Goal: Task Accomplishment & Management: Manage account settings

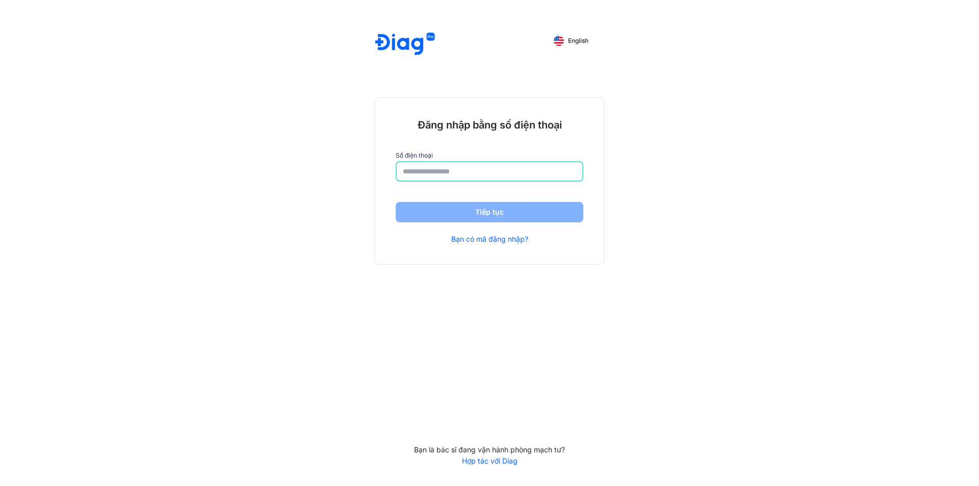
click at [412, 165] on input "number" at bounding box center [489, 171] width 173 height 18
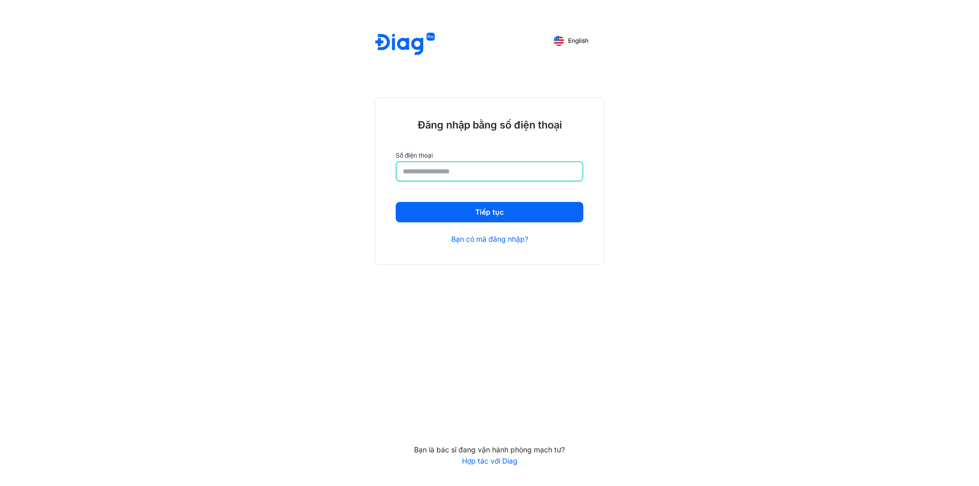
type input "**********"
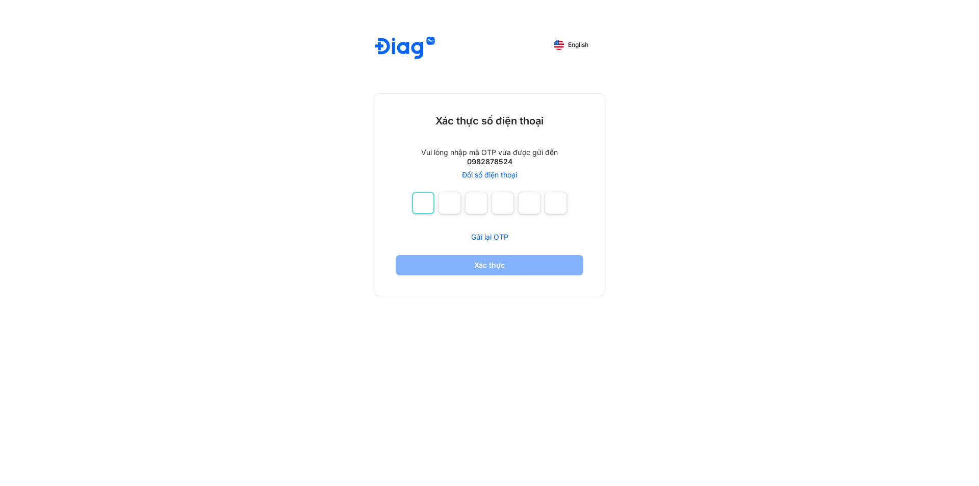
click at [427, 207] on input "number" at bounding box center [423, 203] width 22 height 22
type input "*"
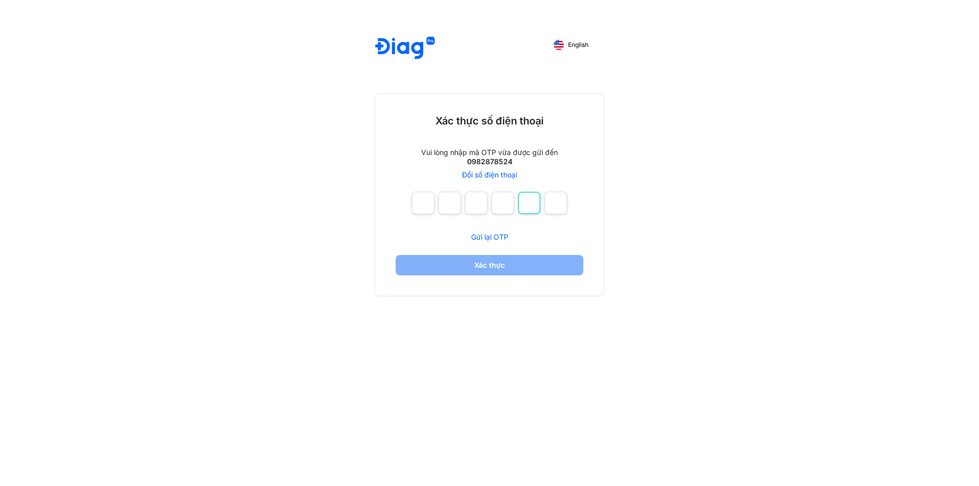
type input "*"
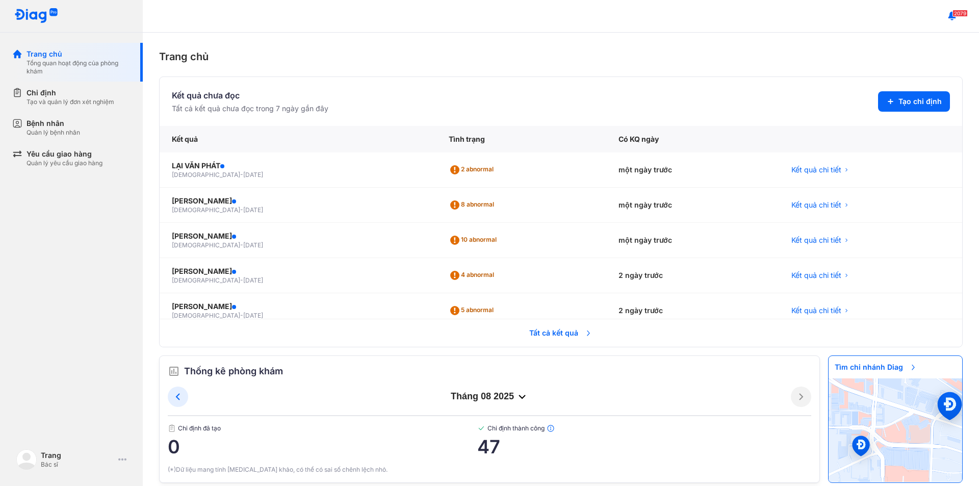
click at [546, 330] on span "Tất cả kết quả" at bounding box center [560, 333] width 75 height 22
